Goal: Find specific page/section: Find specific page/section

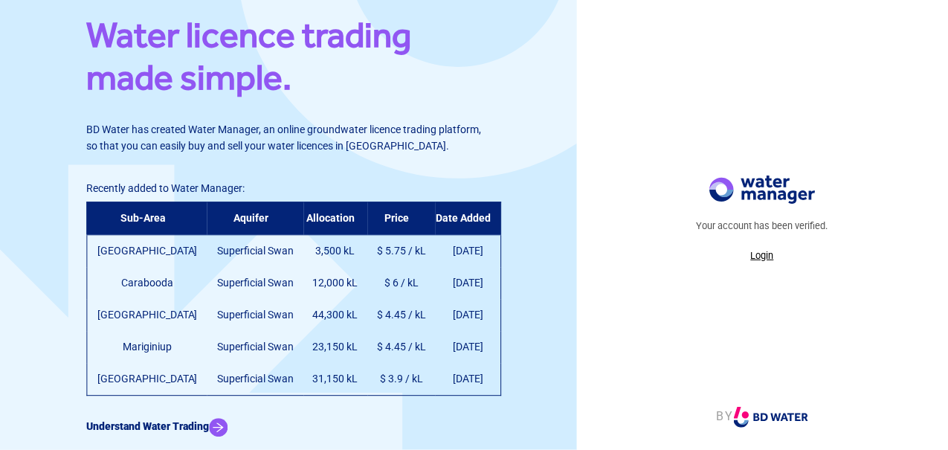
click at [762, 252] on p "Login" at bounding box center [762, 255] width 132 height 15
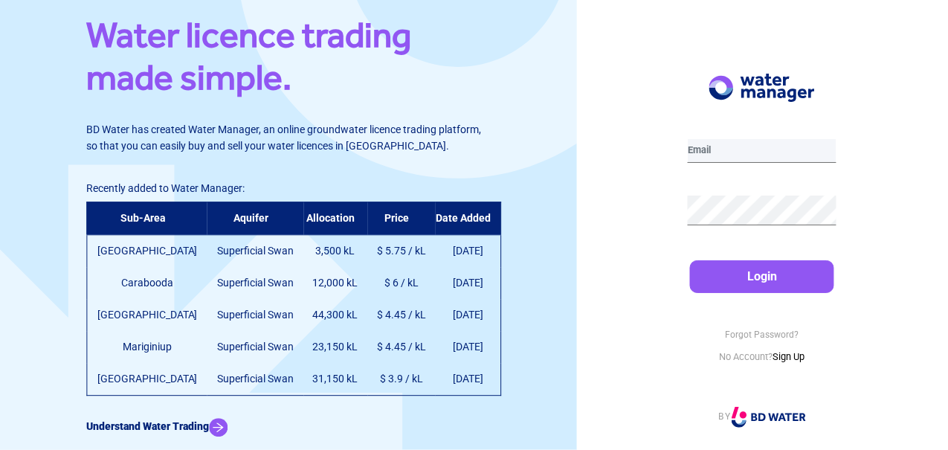
click at [719, 154] on input "email" at bounding box center [761, 151] width 149 height 24
type input "[EMAIL_ADDRESS][DOMAIN_NAME]"
click at [690, 260] on button "Login" at bounding box center [762, 276] width 144 height 33
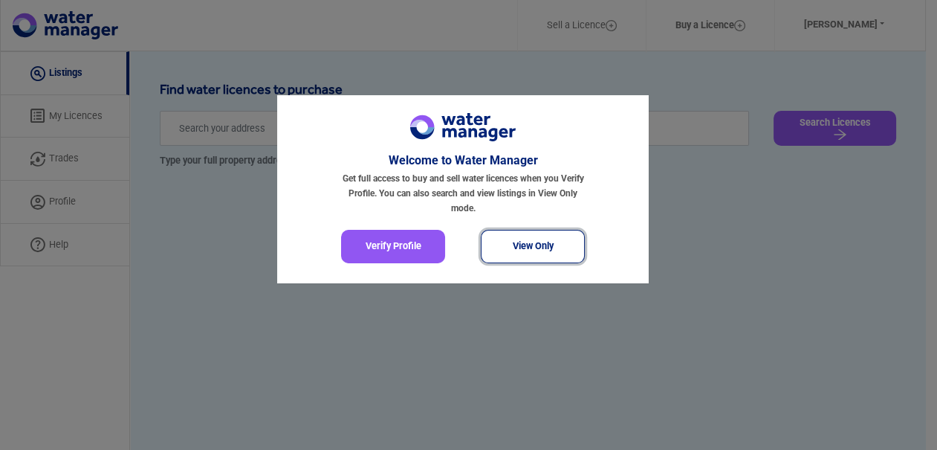
click at [543, 246] on button "View Only" at bounding box center [533, 246] width 104 height 33
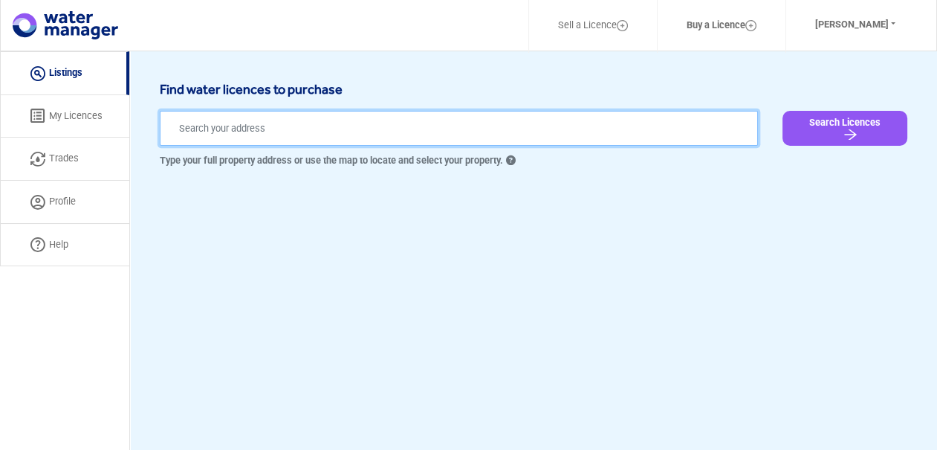
click at [273, 136] on input "text" at bounding box center [459, 128] width 598 height 35
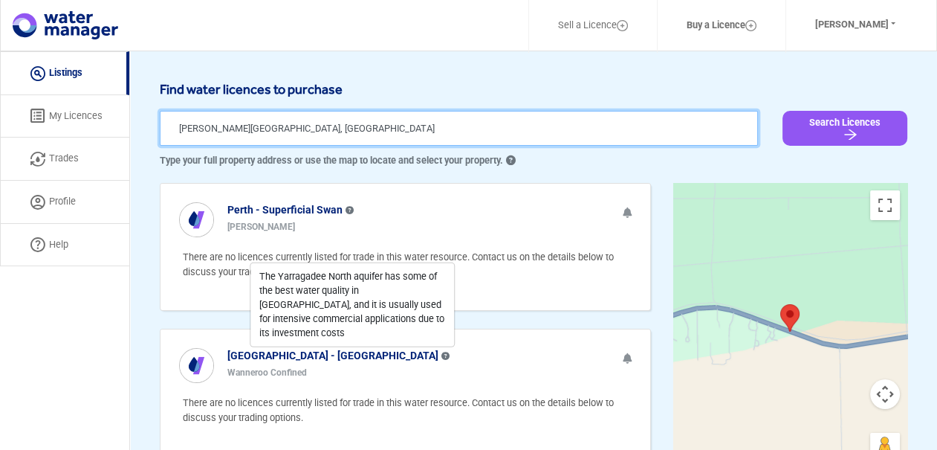
drag, startPoint x: 355, startPoint y: 126, endPoint x: 56, endPoint y: 123, distance: 298.8
click at [56, 123] on div "Sell a Licence Buy a Licence [PERSON_NAME] Profile Log Out Listing My Licences …" at bounding box center [468, 413] width 937 height 724
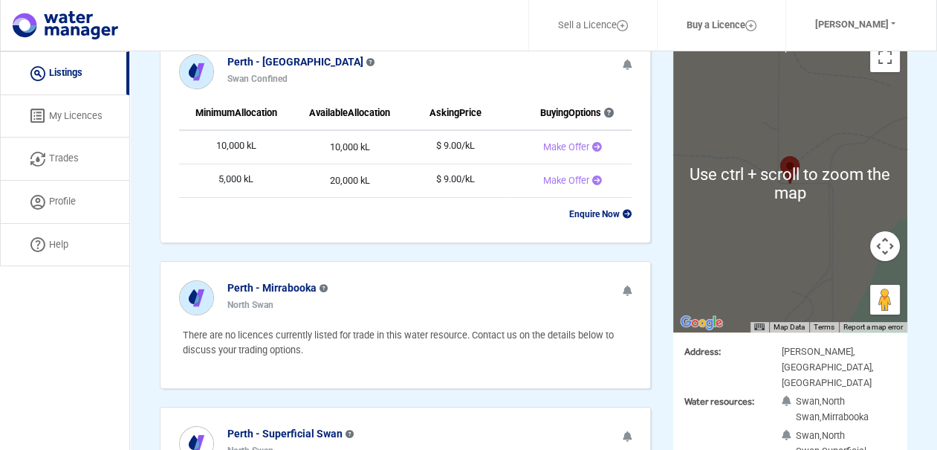
scroll to position [74, 0]
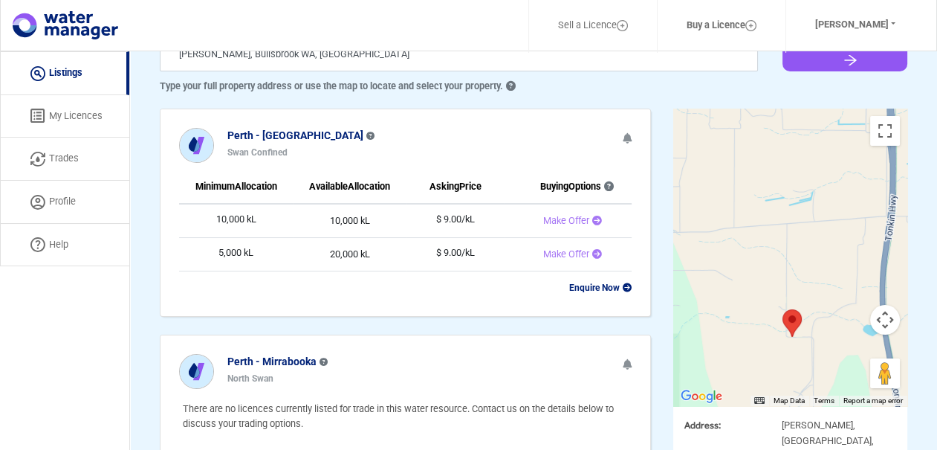
drag, startPoint x: 834, startPoint y: 188, endPoint x: 821, endPoint y: 279, distance: 91.5
click at [821, 279] on div at bounding box center [790, 257] width 234 height 297
click at [803, 158] on div at bounding box center [790, 257] width 234 height 297
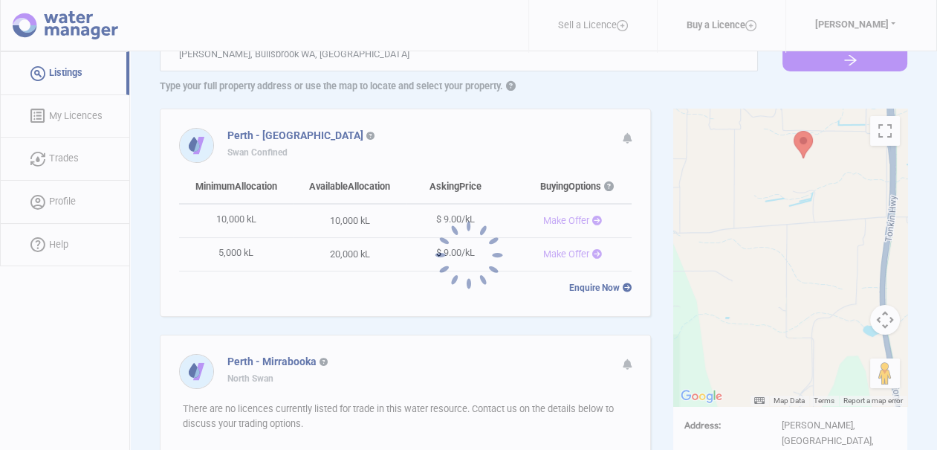
type input "7XPC+5H Bullsbrook [GEOGRAPHIC_DATA], [GEOGRAPHIC_DATA]"
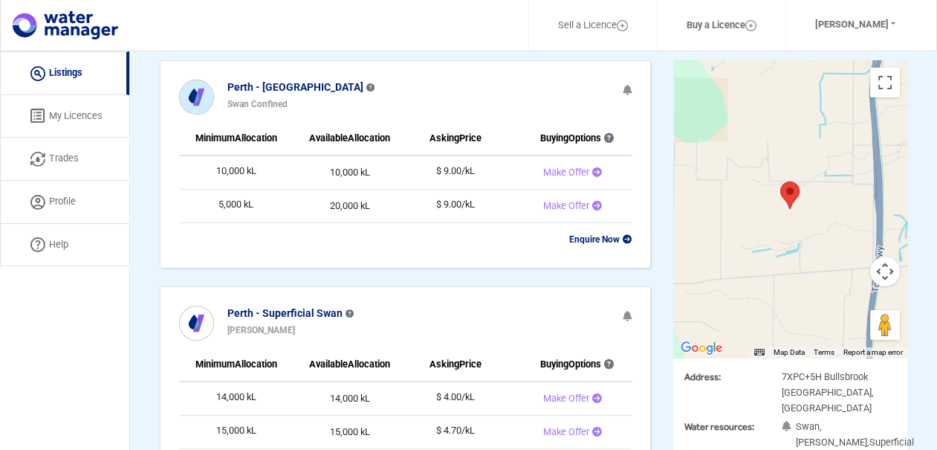
scroll to position [197, 0]
